Goal: Task Accomplishment & Management: Manage account settings

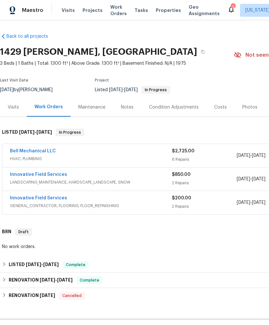
click at [39, 152] on link "Bell Mechanical LLC" at bounding box center [33, 151] width 46 height 5
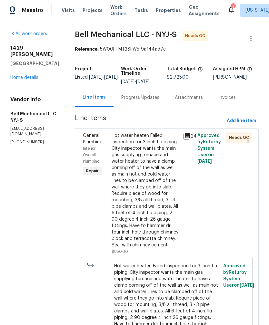
click at [144, 195] on div "Hot water heater: Failed inspection for 3 inch flu piping. City inspector wants…" at bounding box center [146, 191] width 68 height 116
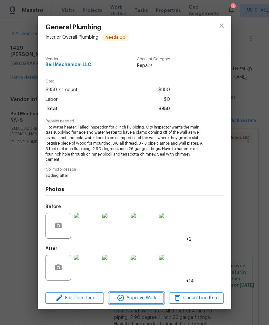
click at [123, 296] on icon "button" at bounding box center [121, 298] width 8 height 8
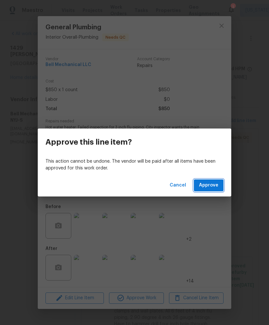
click at [204, 182] on span "Approve" at bounding box center [208, 186] width 19 height 8
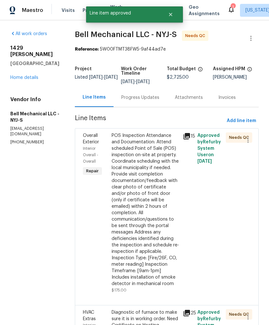
click at [156, 205] on div "POS Inspection Attendance and Documentation: Attend scheduled Point of Sale (PO…" at bounding box center [146, 210] width 68 height 155
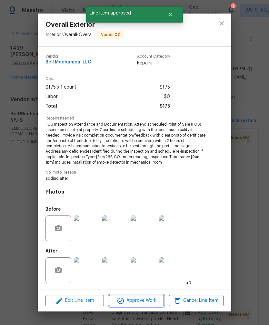
click at [148, 300] on span "Approve Work" at bounding box center [136, 301] width 51 height 8
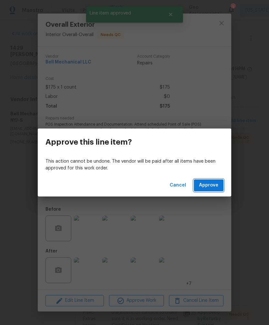
click at [216, 188] on span "Approve" at bounding box center [208, 186] width 19 height 8
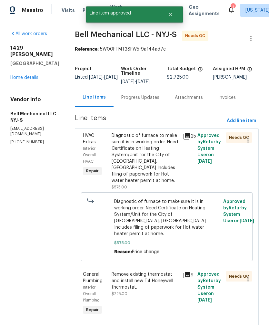
click at [165, 173] on div "Diagnostic of furnace to make sure it is in working order. Need Certificate on …" at bounding box center [146, 159] width 68 height 52
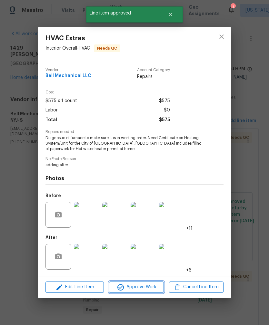
click at [157, 284] on span "Approve Work" at bounding box center [136, 287] width 51 height 8
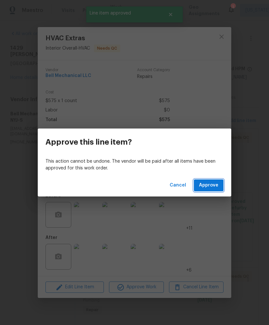
click at [213, 188] on span "Approve" at bounding box center [208, 186] width 19 height 8
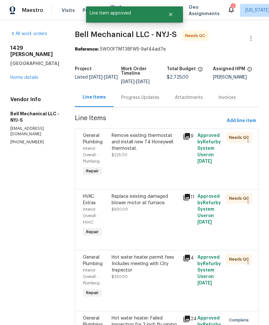
click at [155, 159] on div "Remove existing thermostat and install new T4 Honeywell thermostat. $225.00" at bounding box center [146, 155] width 72 height 49
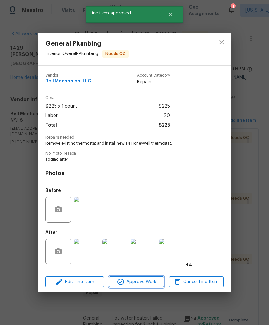
click at [152, 280] on span "Approve Work" at bounding box center [136, 282] width 51 height 8
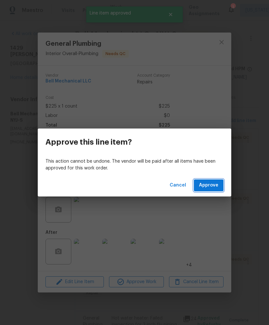
click at [213, 186] on span "Approve" at bounding box center [208, 186] width 19 height 8
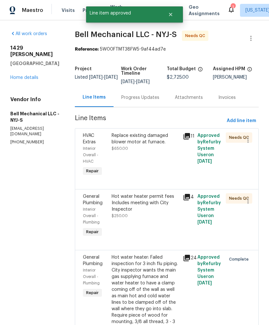
click at [159, 162] on div "Replace existing damaged blower motor at furnace. $650.00" at bounding box center [146, 155] width 72 height 49
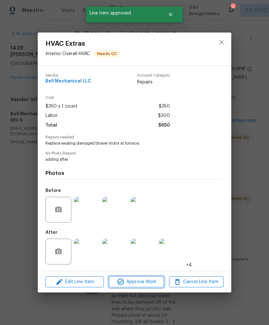
click at [145, 288] on button "Approve Work" at bounding box center [136, 282] width 54 height 11
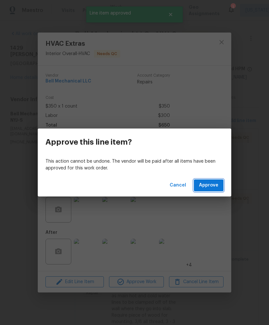
click at [213, 191] on button "Approve" at bounding box center [209, 186] width 30 height 12
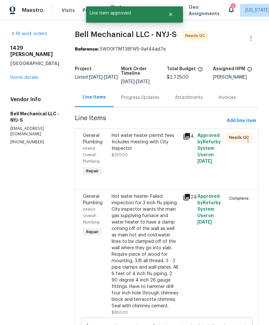
click at [154, 173] on div "Hot water heater permit fees Includes meeting with City Inspector $250.00" at bounding box center [146, 155] width 72 height 49
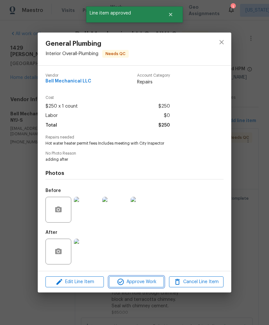
click at [147, 288] on button "Approve Work" at bounding box center [136, 282] width 54 height 11
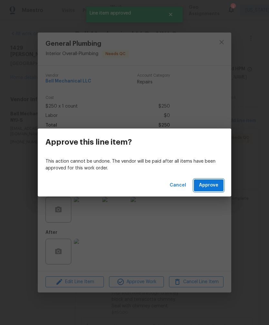
click at [212, 191] on button "Approve" at bounding box center [209, 186] width 30 height 12
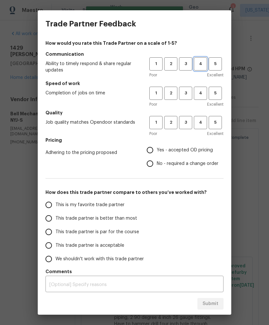
click at [201, 64] on span "4" at bounding box center [200, 63] width 12 height 7
click at [201, 94] on span "4" at bounding box center [200, 93] width 12 height 7
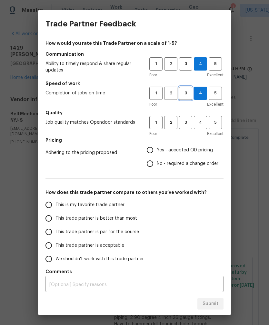
click at [191, 90] on span "3" at bounding box center [186, 93] width 12 height 7
click at [186, 119] on span "3" at bounding box center [186, 122] width 12 height 7
click at [202, 150] on span "Yes - accepted OD pricing" at bounding box center [185, 150] width 56 height 7
click at [157, 150] on input "Yes - accepted OD pricing" at bounding box center [150, 150] width 14 height 14
radio input "true"
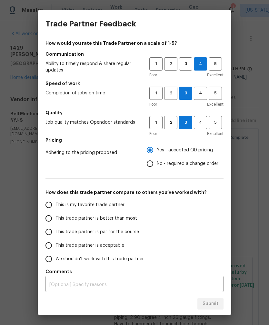
click at [48, 224] on input "This trade partner is better than most" at bounding box center [49, 219] width 14 height 14
click at [231, 320] on div "Trade Partner Feedback How would you rate this Trade Partner on a scale of 1-5?…" at bounding box center [134, 162] width 269 height 325
click at [214, 310] on button "Submit" at bounding box center [210, 304] width 26 height 12
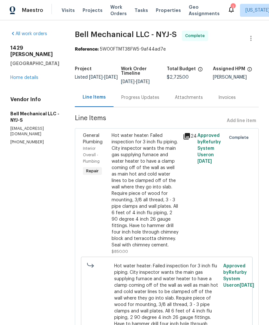
radio input "true"
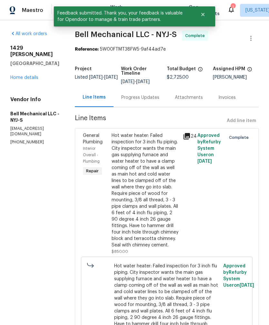
click at [17, 75] on link "Home details" at bounding box center [24, 77] width 28 height 5
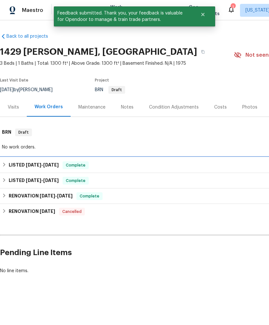
click at [20, 169] on h6 "LISTED [DATE] - [DATE]" at bounding box center [34, 166] width 50 height 8
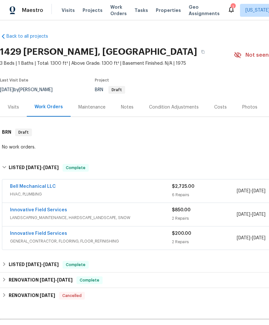
click at [20, 186] on link "Bell Mechanical LLC" at bounding box center [33, 186] width 46 height 5
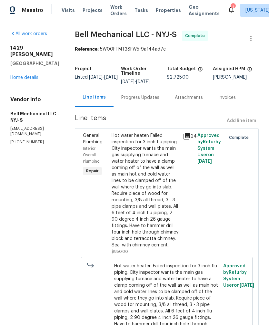
click at [201, 104] on div "Attachments" at bounding box center [189, 97] width 44 height 19
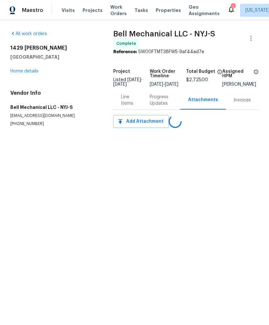
click at [154, 99] on div "Progress Updates" at bounding box center [161, 100] width 23 height 13
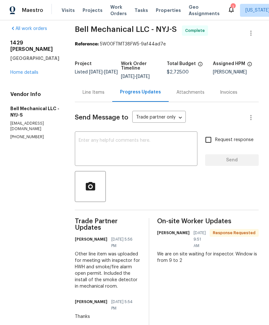
scroll to position [5, 0]
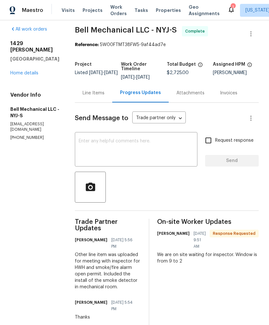
click at [168, 146] on textarea at bounding box center [136, 150] width 115 height 23
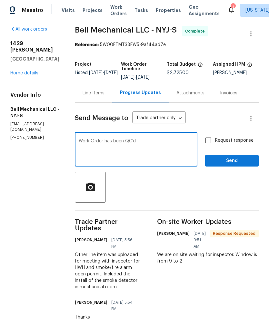
type textarea "Work Order has been QC'd"
click at [241, 160] on span "Send" at bounding box center [231, 161] width 43 height 8
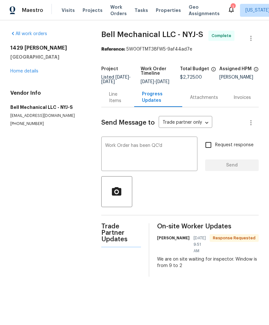
scroll to position [0, 0]
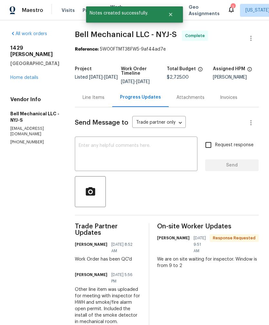
click at [21, 75] on link "Home details" at bounding box center [24, 77] width 28 height 5
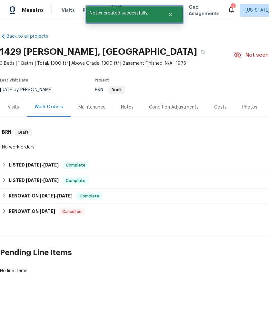
click at [169, 15] on icon "Close" at bounding box center [170, 14] width 5 height 5
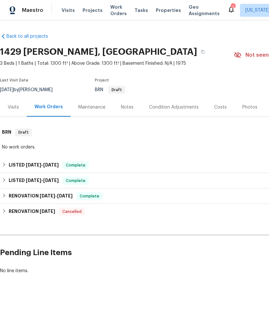
click at [156, 10] on span "Properties" at bounding box center [168, 10] width 25 height 6
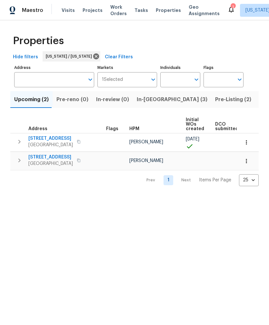
click at [188, 82] on input "Individuals" at bounding box center [175, 79] width 30 height 15
type input "[PERSON_NAME]"
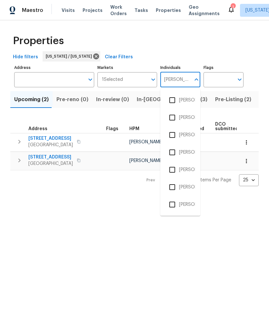
click at [184, 104] on li "[PERSON_NAME]" at bounding box center [180, 101] width 30 height 14
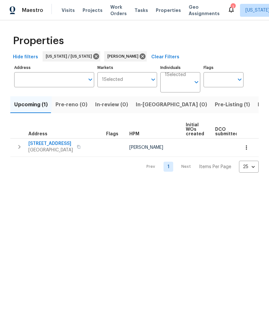
click at [258, 106] on span "Listed (7)" at bounding box center [270, 104] width 24 height 9
